Goal: Transaction & Acquisition: Purchase product/service

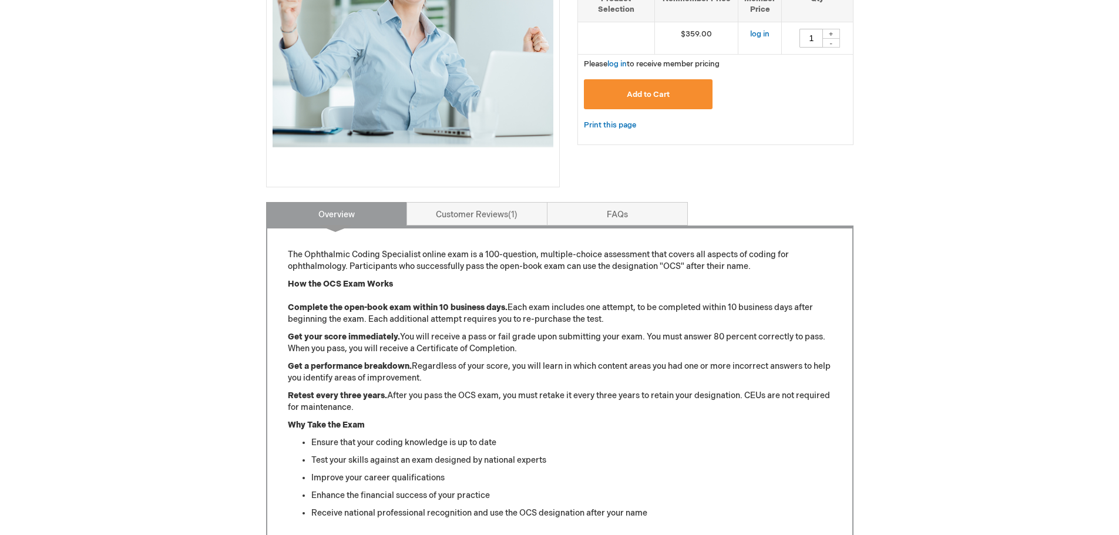
scroll to position [352, 0]
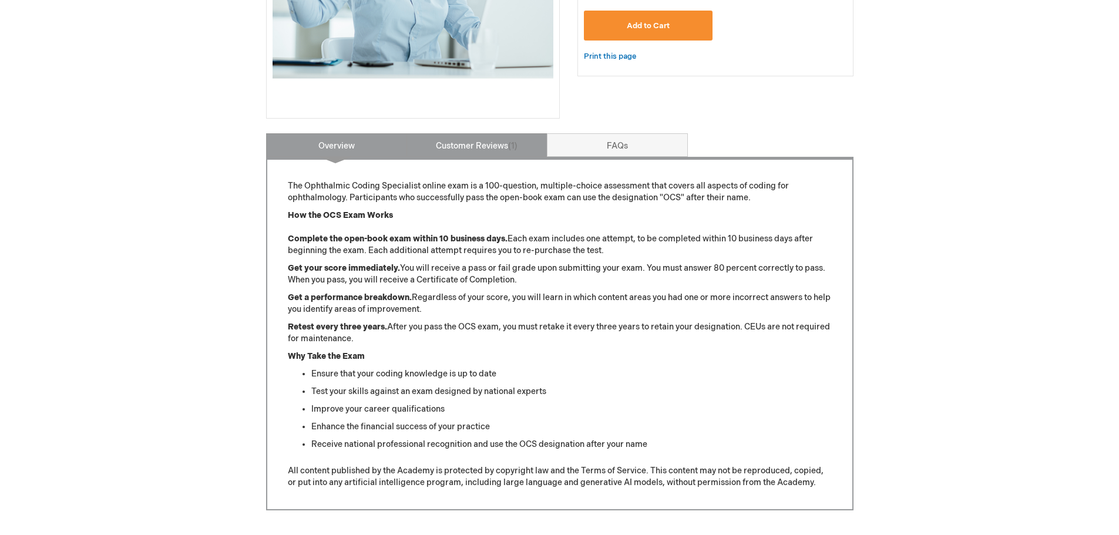
click at [463, 144] on link "Customer Reviews 1" at bounding box center [476, 144] width 141 height 23
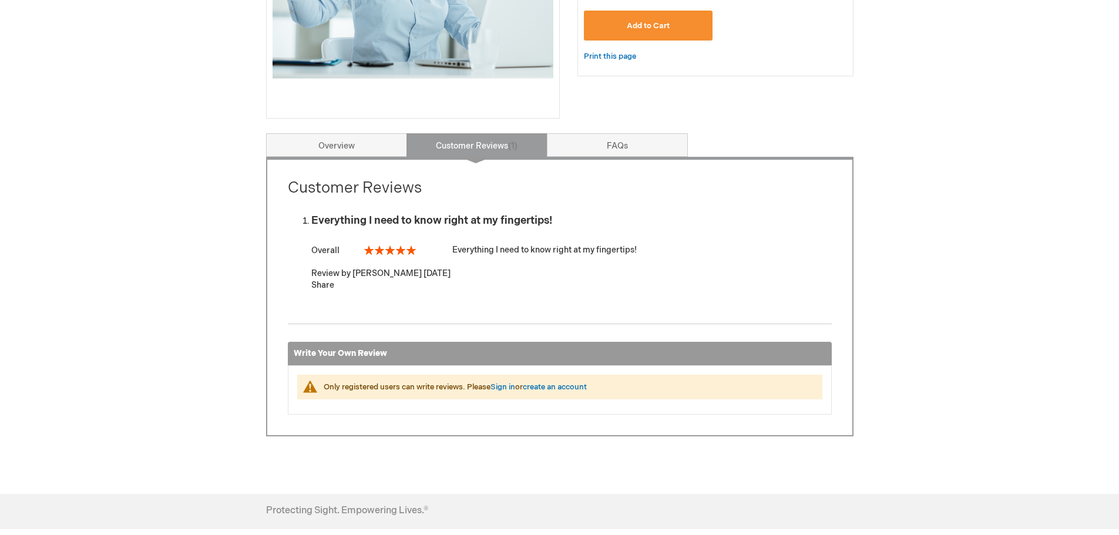
click at [891, 300] on div "Log In Search My Cart CLOSE RECENTLY ADDED ITEM(S) Close There are no items in …" at bounding box center [559, 164] width 1119 height 1032
click at [653, 141] on link "FAQs" at bounding box center [617, 144] width 141 height 23
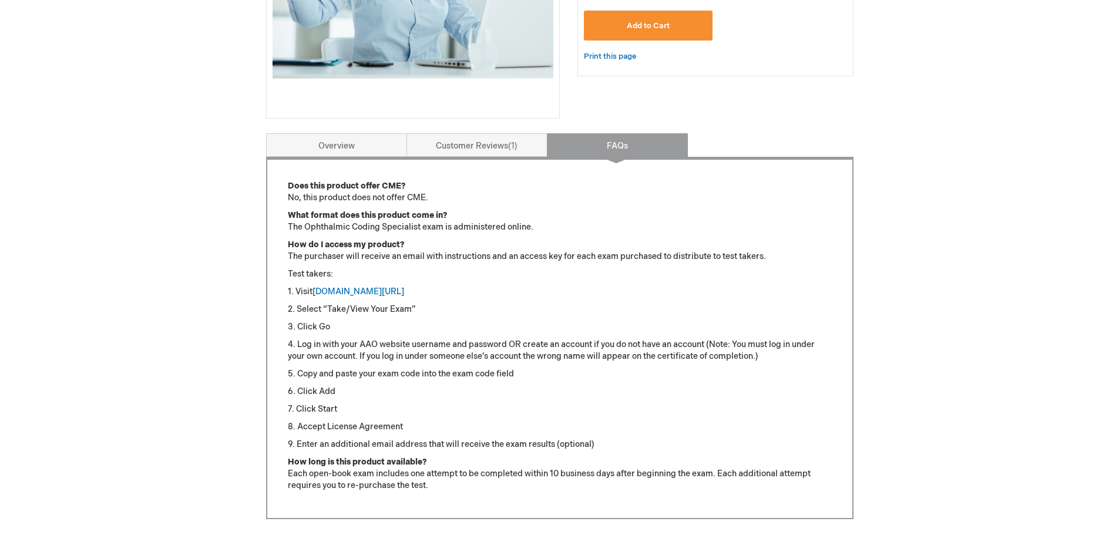
click at [911, 207] on div "Log In Search My Cart CLOSE RECENTLY ADDED ITEM(S) Close There are no items in …" at bounding box center [559, 205] width 1119 height 1115
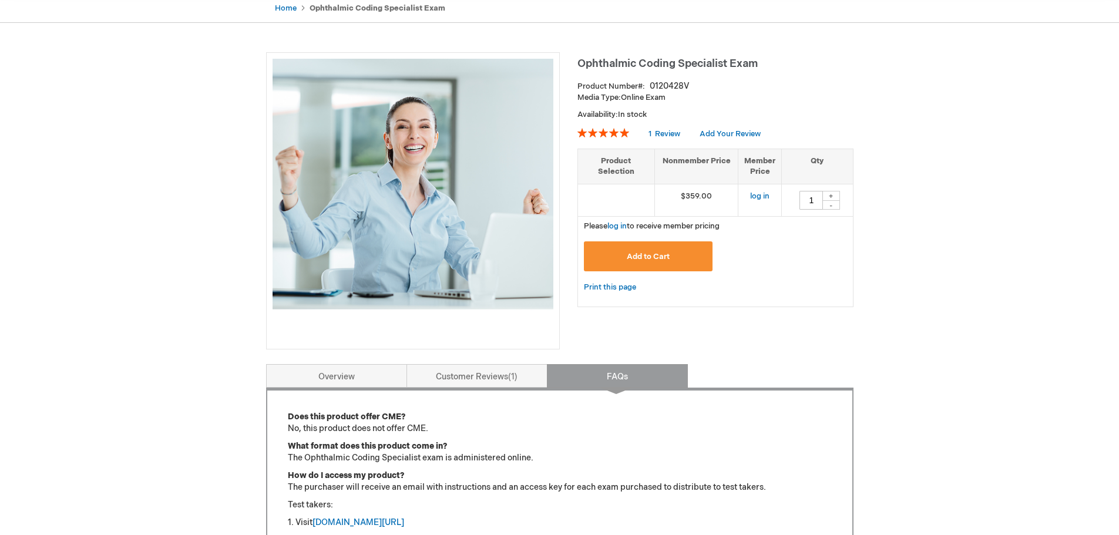
scroll to position [0, 0]
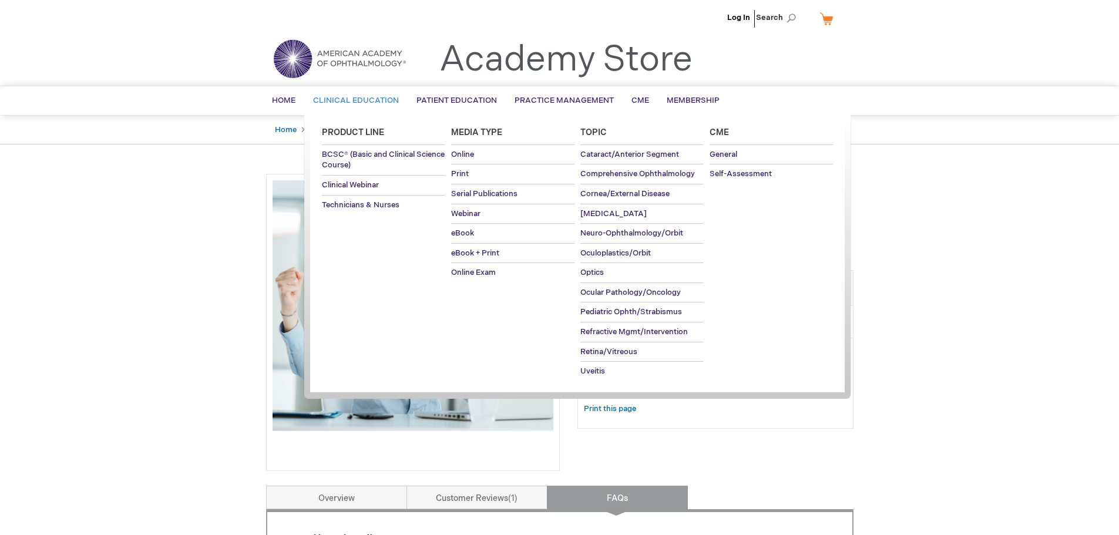
drag, startPoint x: 543, startPoint y: 290, endPoint x: 564, endPoint y: 299, distance: 22.4
click at [557, 294] on ul "Product Line BCSC® (Basic and Clinical Science Course) Clinical Webinar Technic…" at bounding box center [577, 255] width 546 height 281
click at [616, 335] on span "Refractive Mgmt/Intervention" at bounding box center [633, 331] width 107 height 9
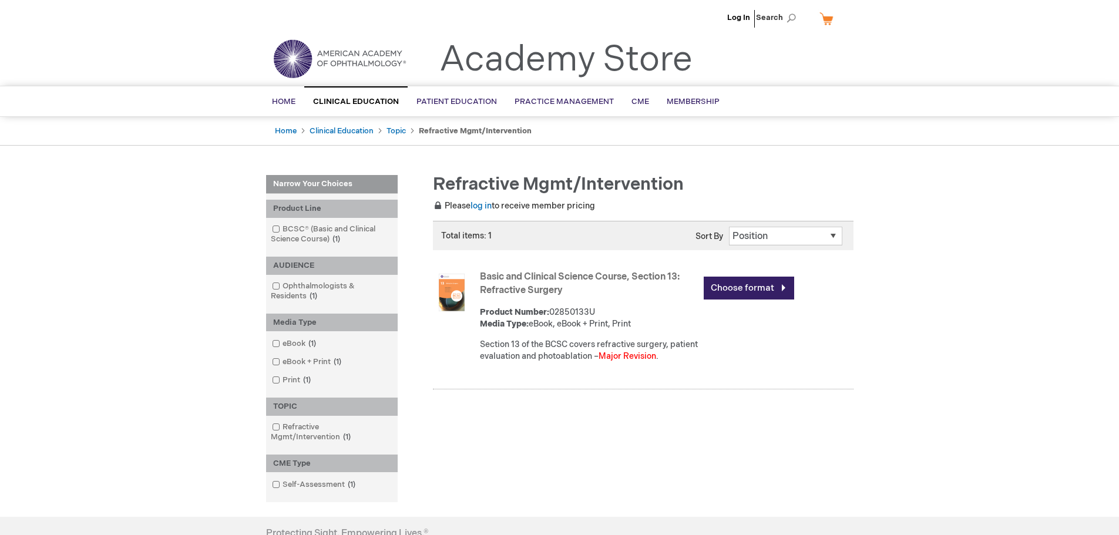
click at [833, 371] on div "Basic and Clinical Science Course, Section 13: Refractive Surgery Product Numbe…" at bounding box center [667, 319] width 374 height 103
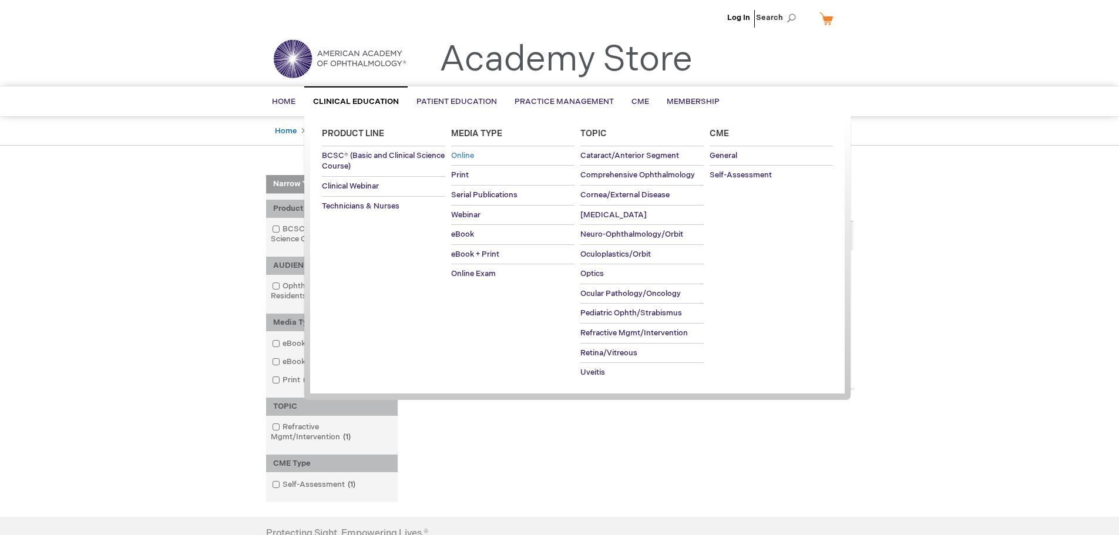
click at [476, 157] on link "Online" at bounding box center [512, 155] width 123 height 19
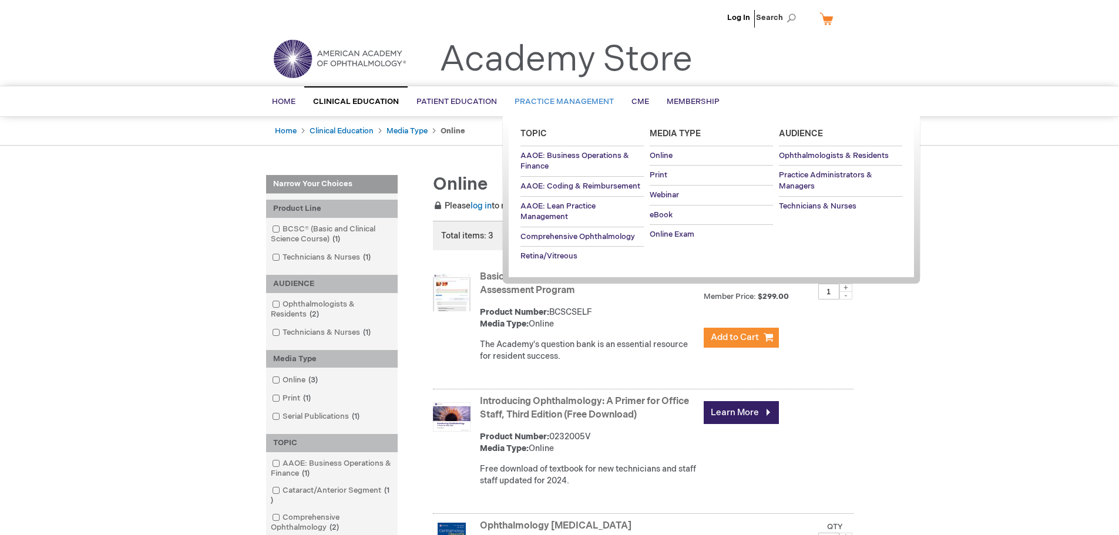
click at [533, 96] on link "Practice Management" at bounding box center [564, 102] width 117 height 29
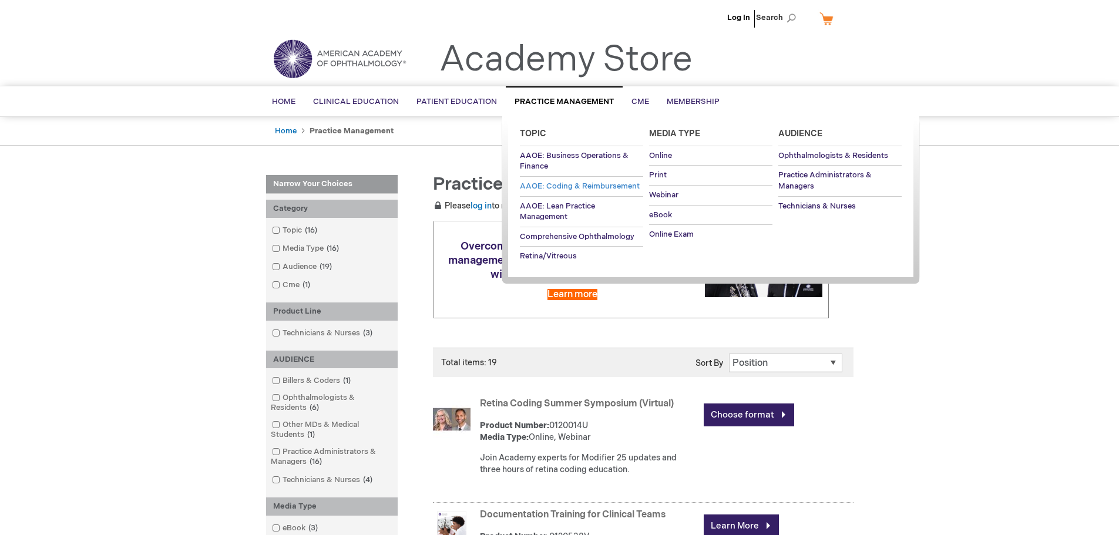
click at [635, 185] on span "AAOE: Coding & Reimbursement" at bounding box center [580, 185] width 120 height 9
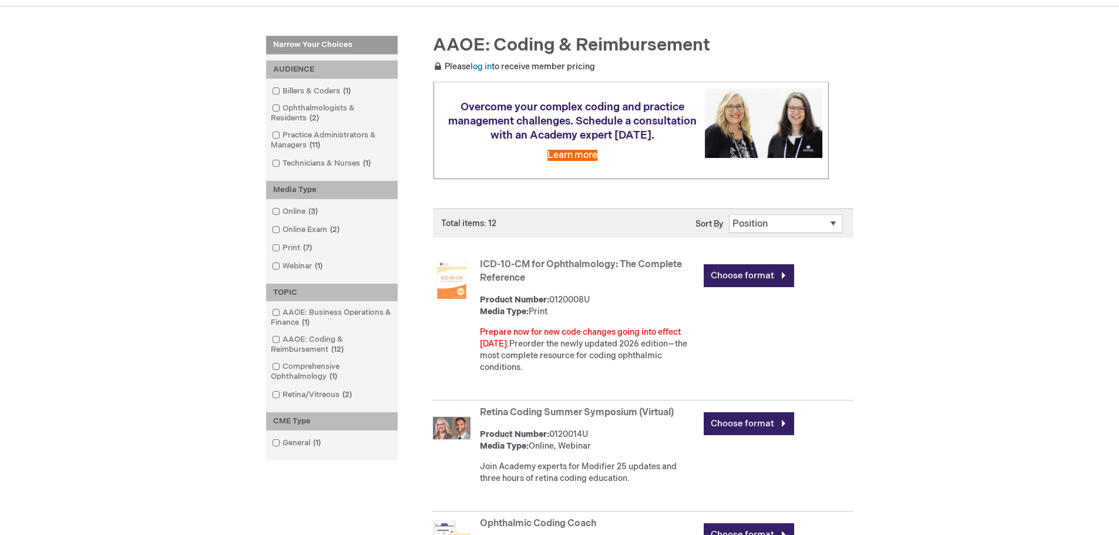
scroll to position [294, 0]
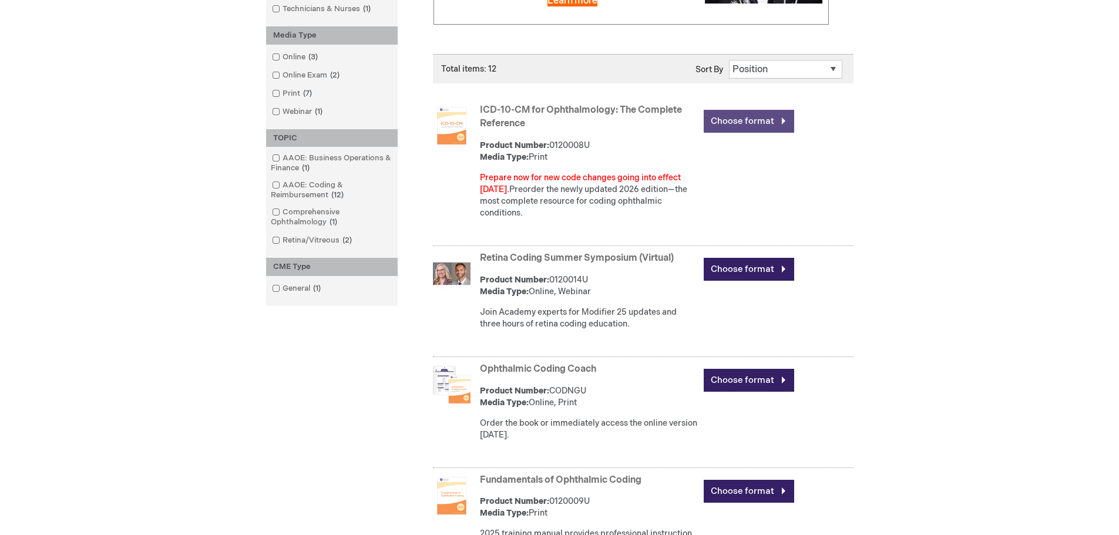
click at [781, 118] on link "Choose format" at bounding box center [749, 121] width 90 height 23
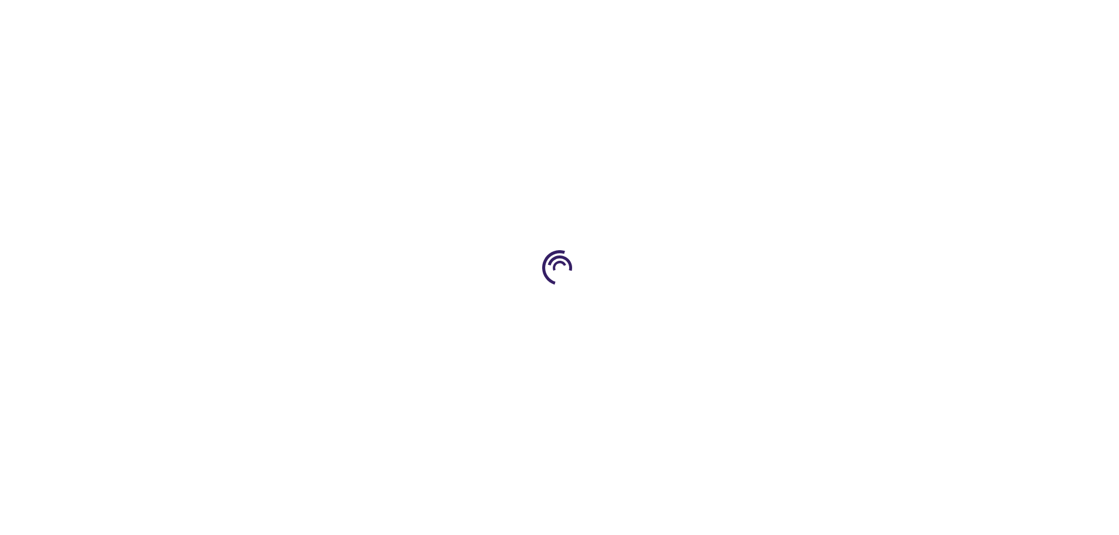
type input "0"
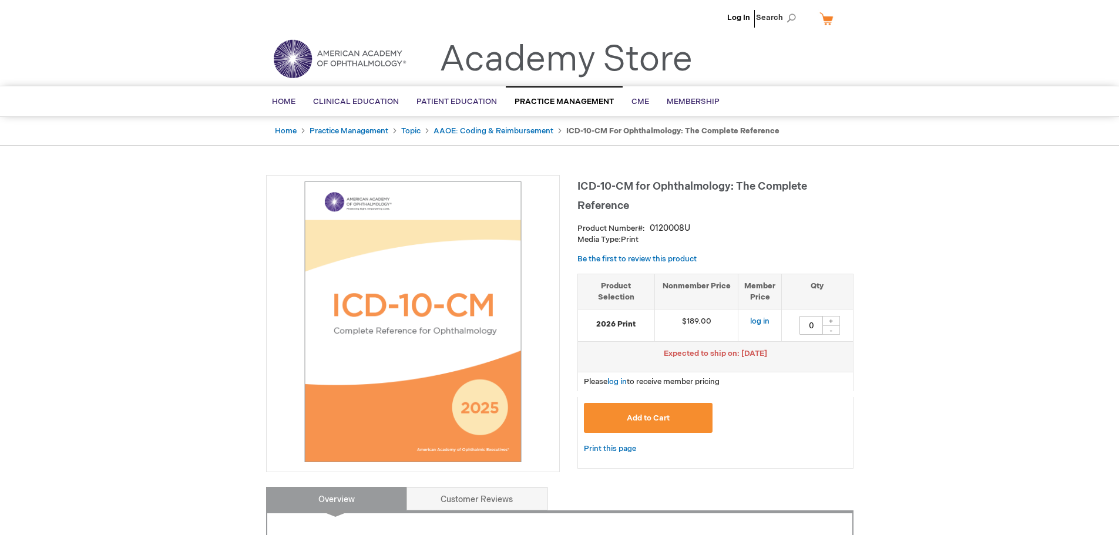
click at [764, 325] on link "log in" at bounding box center [759, 321] width 19 height 9
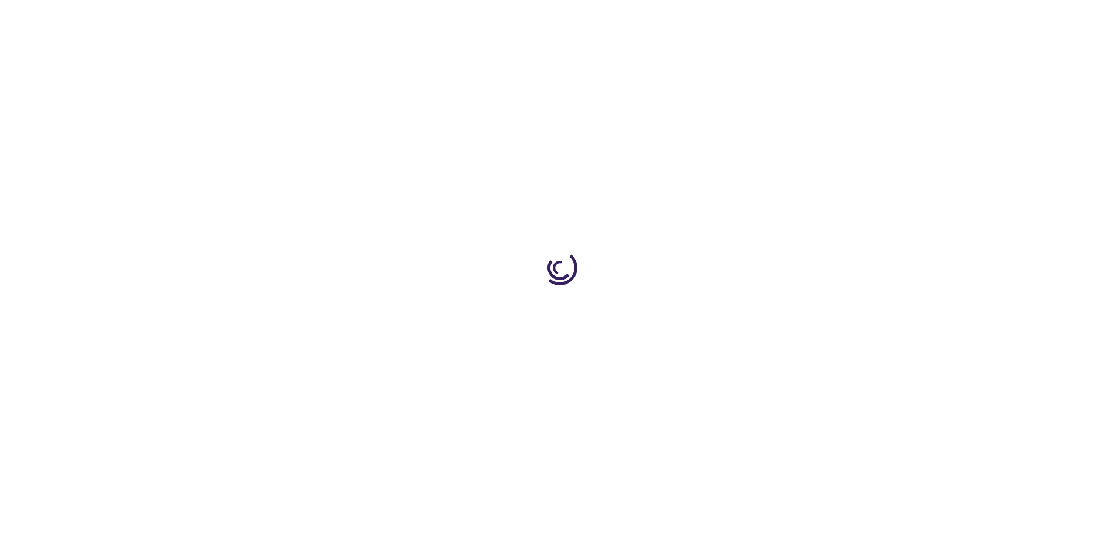
type input "0"
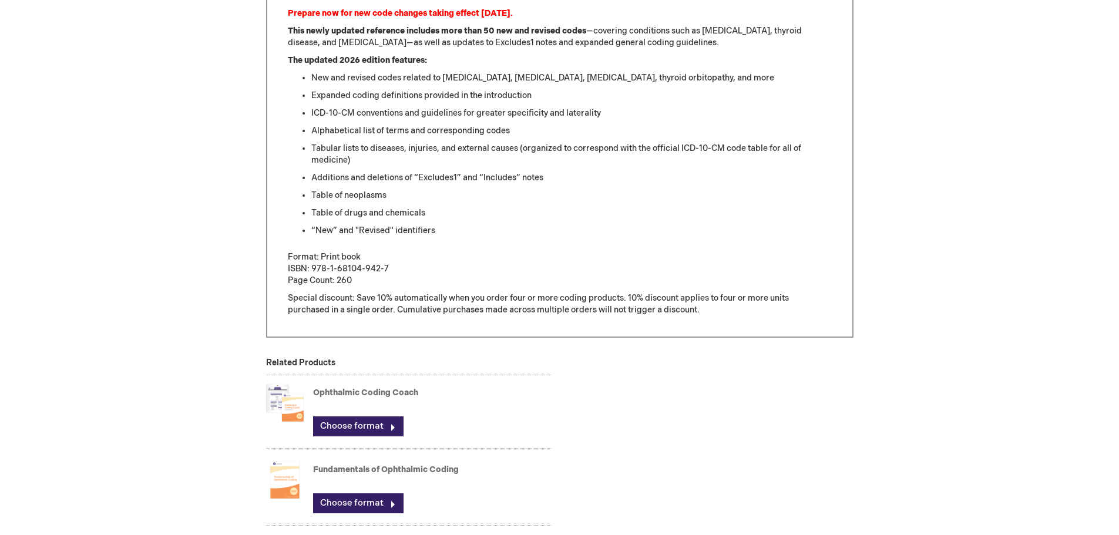
scroll to position [529, 0]
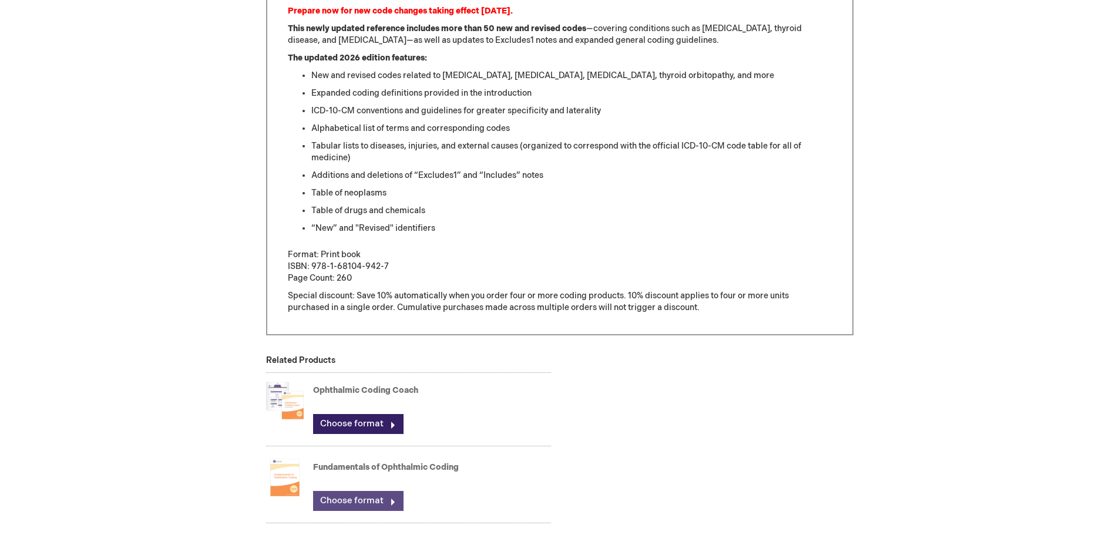
click at [395, 509] on div "Fundamentals of Ophthalmic Coding Choose format" at bounding box center [432, 488] width 238 height 58
click at [392, 499] on link "Choose format" at bounding box center [358, 501] width 90 height 20
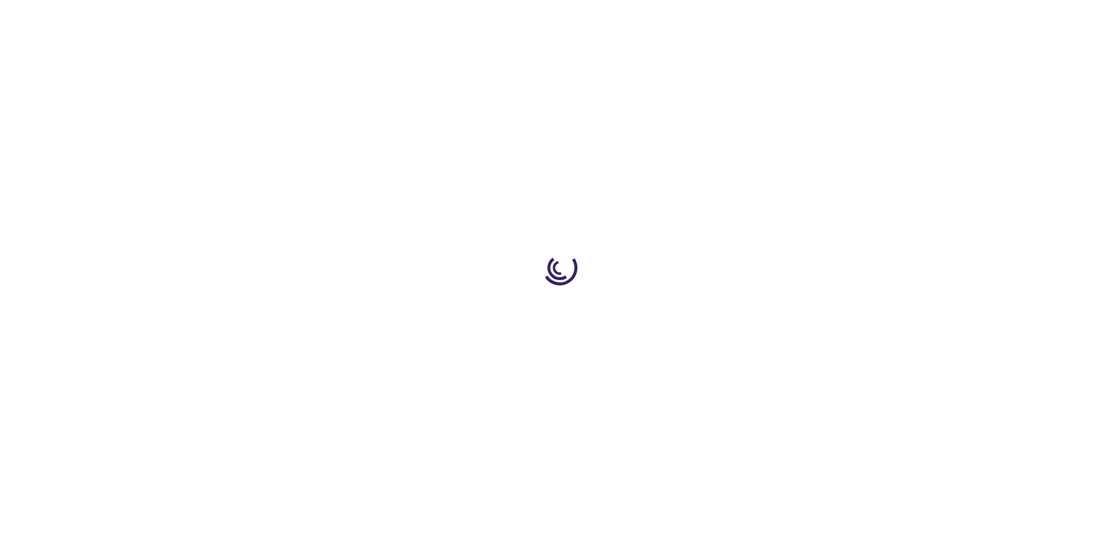
type input "0"
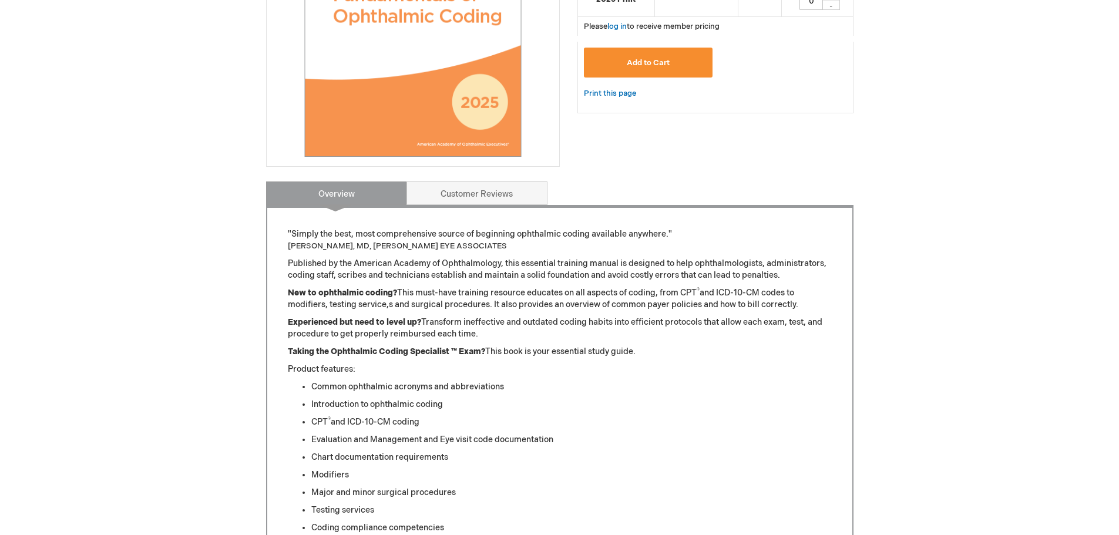
scroll to position [235, 0]
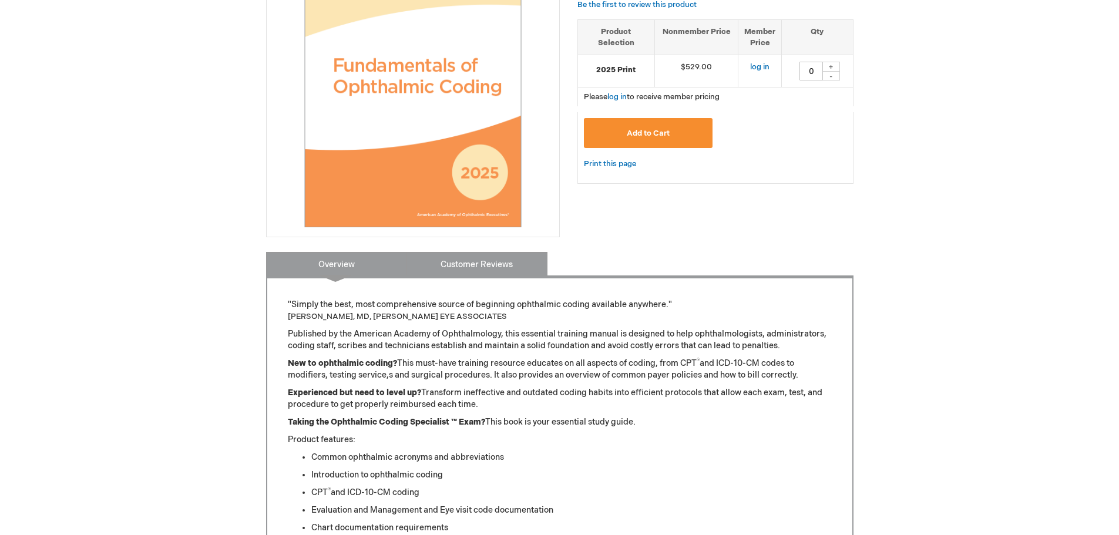
click at [494, 263] on link "Customer Reviews" at bounding box center [476, 263] width 141 height 23
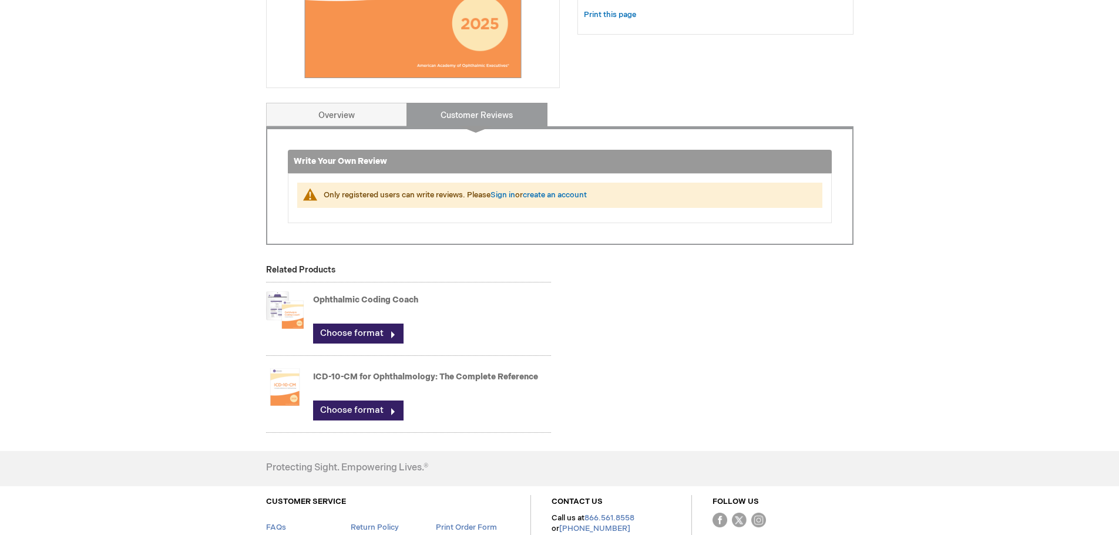
scroll to position [411, 0]
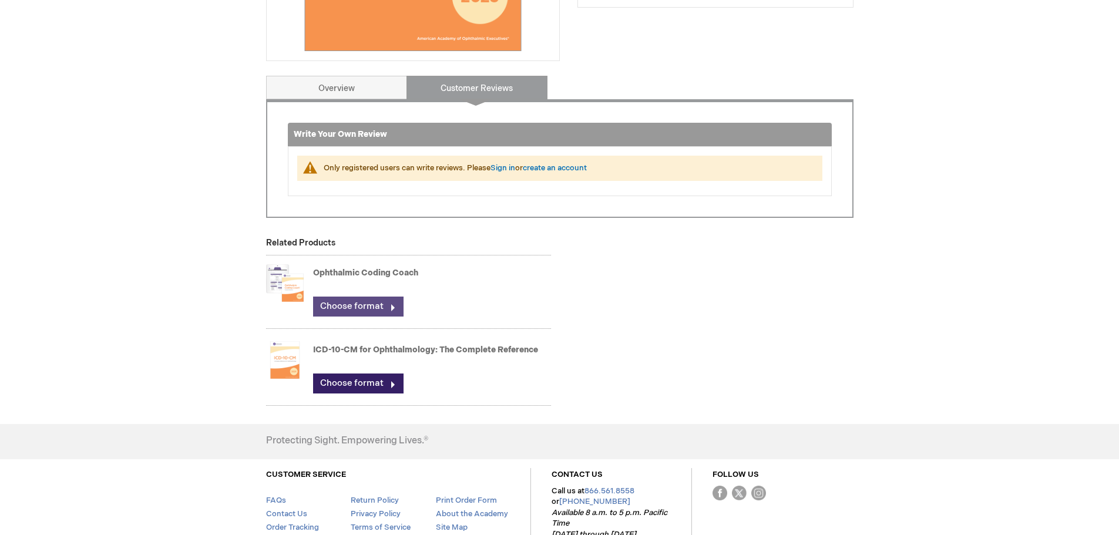
click at [398, 309] on link "Choose format" at bounding box center [358, 307] width 90 height 20
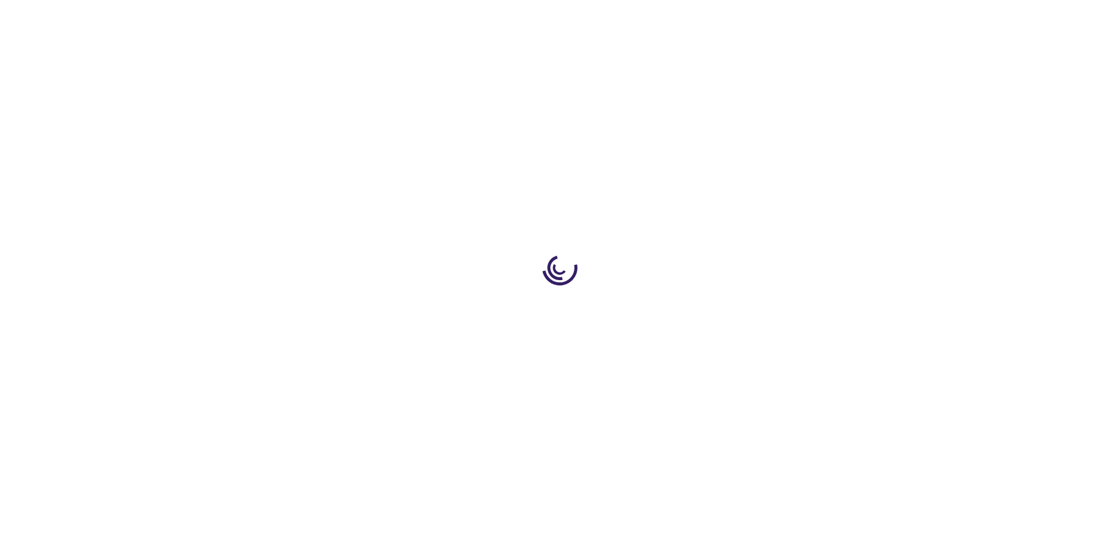
type input "0"
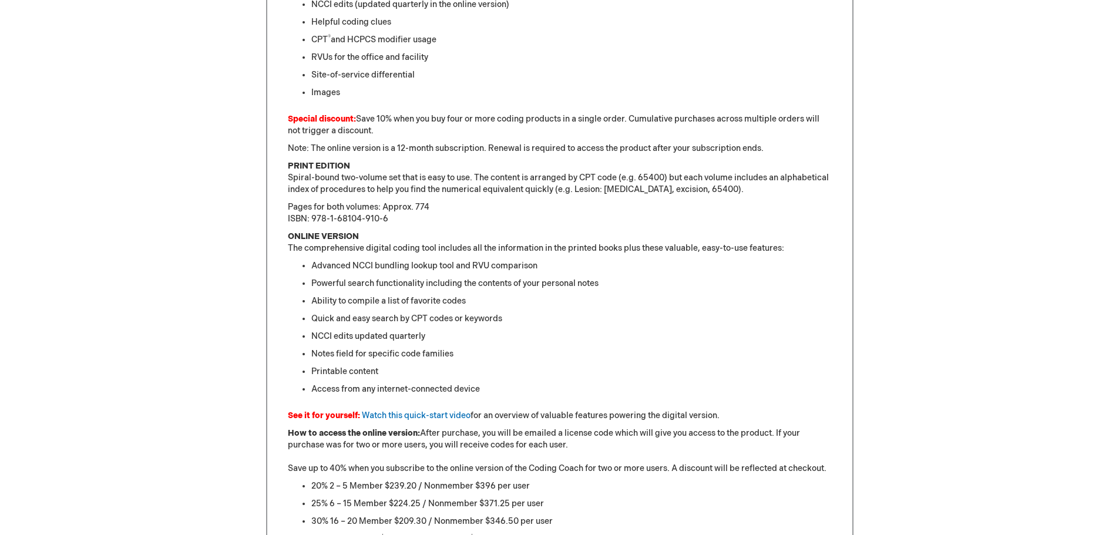
scroll to position [587, 0]
